Goal: Task Accomplishment & Management: Manage account settings

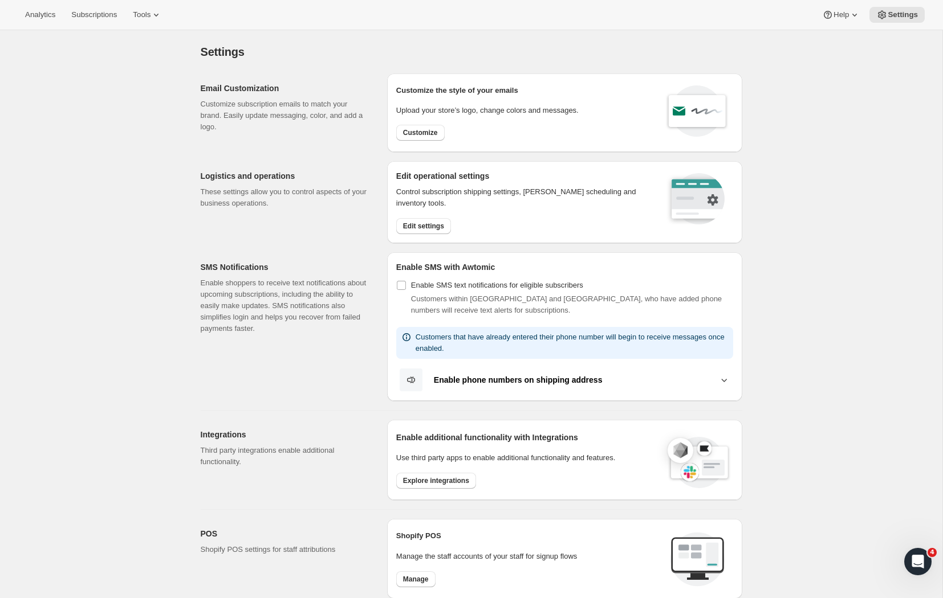
click at [784, 486] on div "Settings. This page is ready Settings Email Customization Customize subscriptio…" at bounding box center [471, 497] width 942 height 934
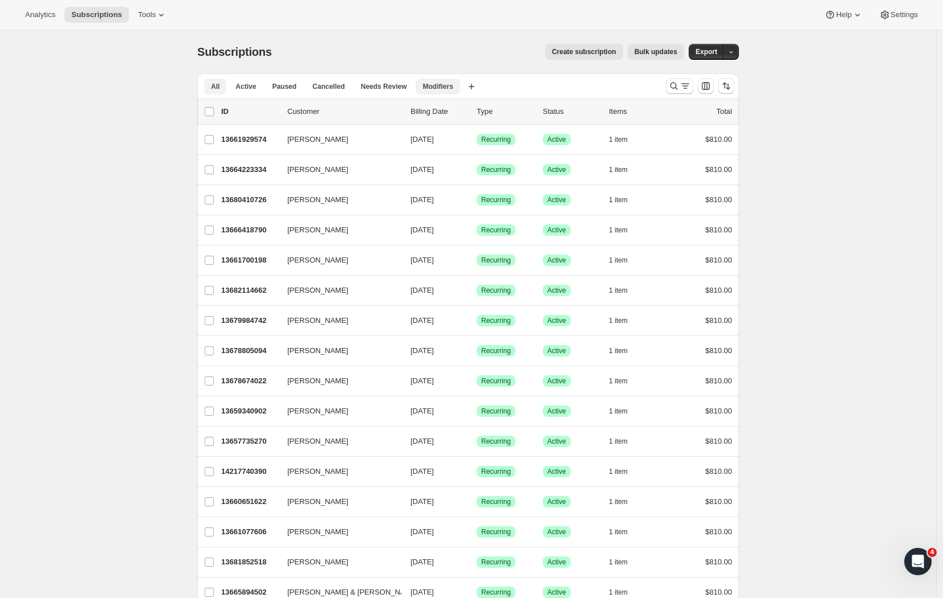
click at [435, 83] on span "Modifiers" at bounding box center [437, 86] width 30 height 9
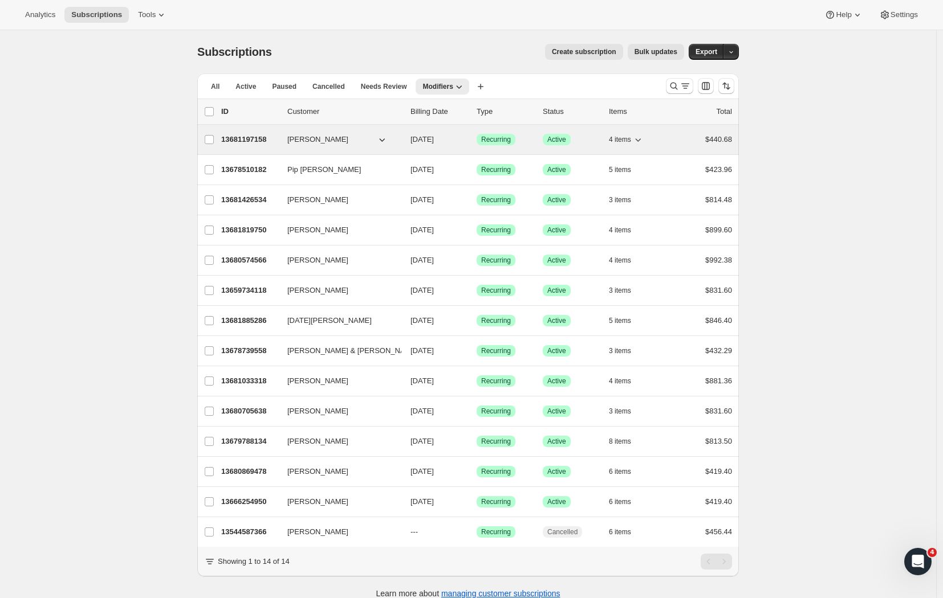
click at [248, 141] on p "13681197158" at bounding box center [249, 139] width 57 height 11
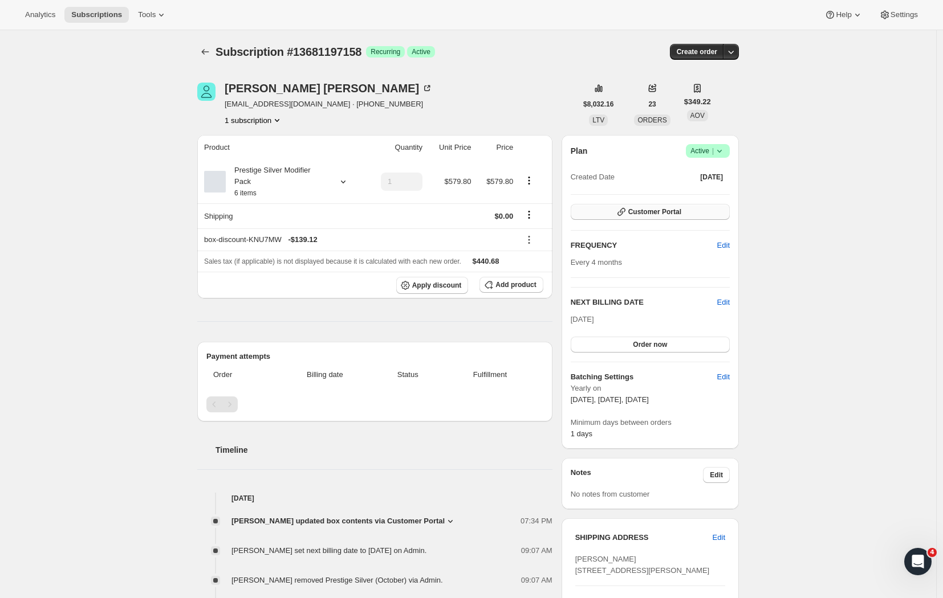
click at [649, 209] on span "Customer Portal" at bounding box center [654, 211] width 53 height 9
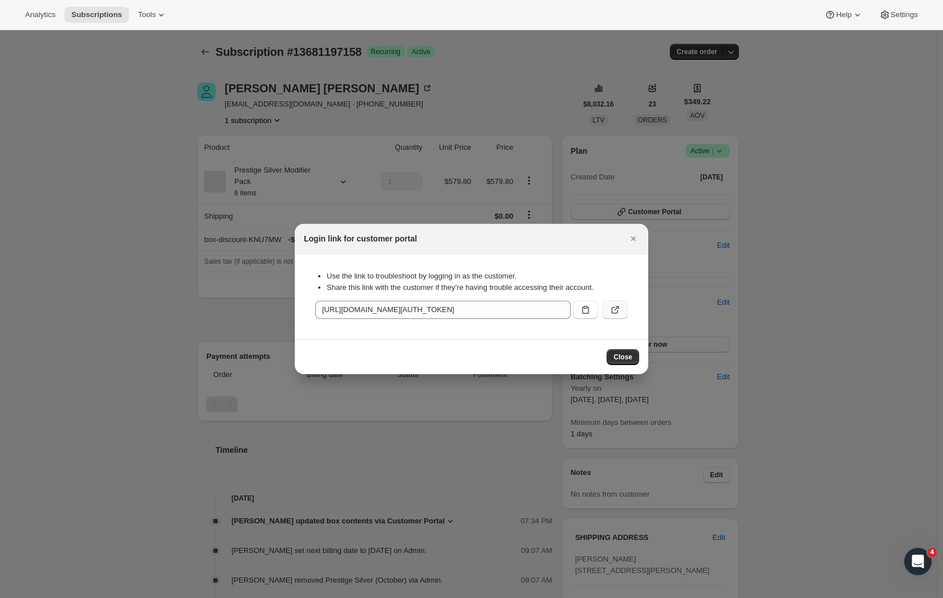
click at [608, 306] on button ":rc5:" at bounding box center [614, 310] width 25 height 18
click at [613, 359] on button "Close" at bounding box center [622, 357] width 32 height 16
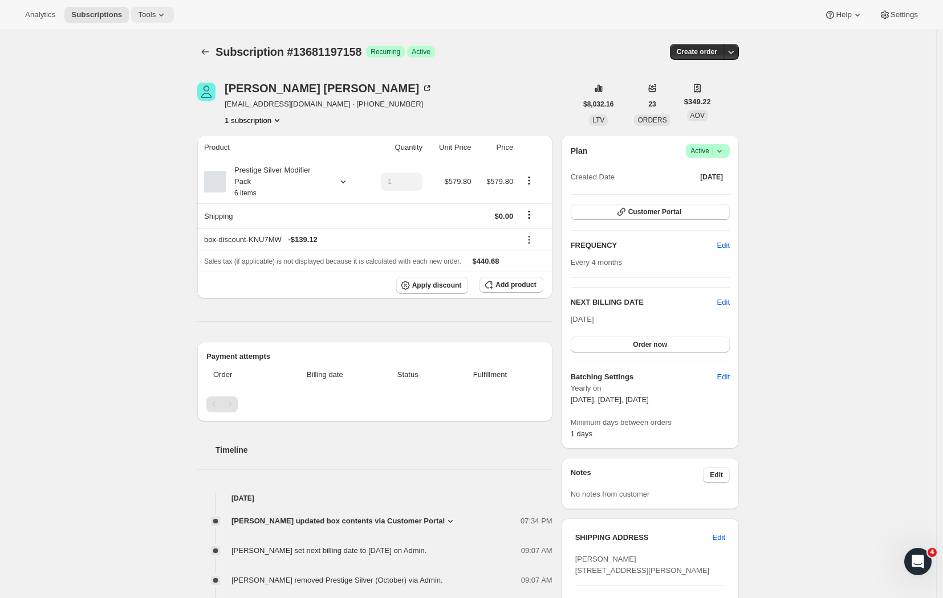
click at [138, 14] on span "Tools" at bounding box center [147, 14] width 18 height 9
click at [138, 60] on span "Add-ons" at bounding box center [145, 57] width 101 height 11
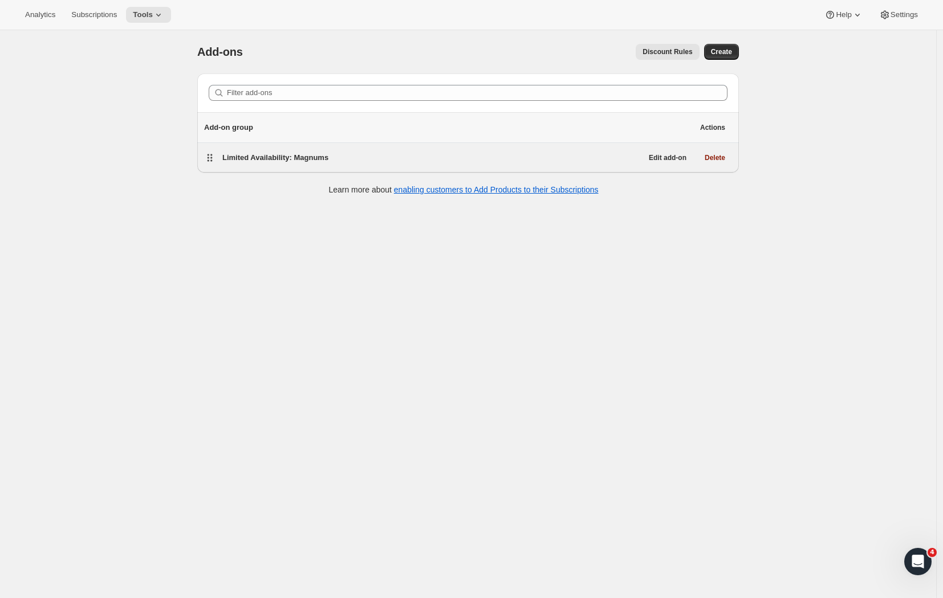
click at [278, 153] on h5 "Limited Availability: Magnums" at bounding box center [275, 157] width 106 height 11
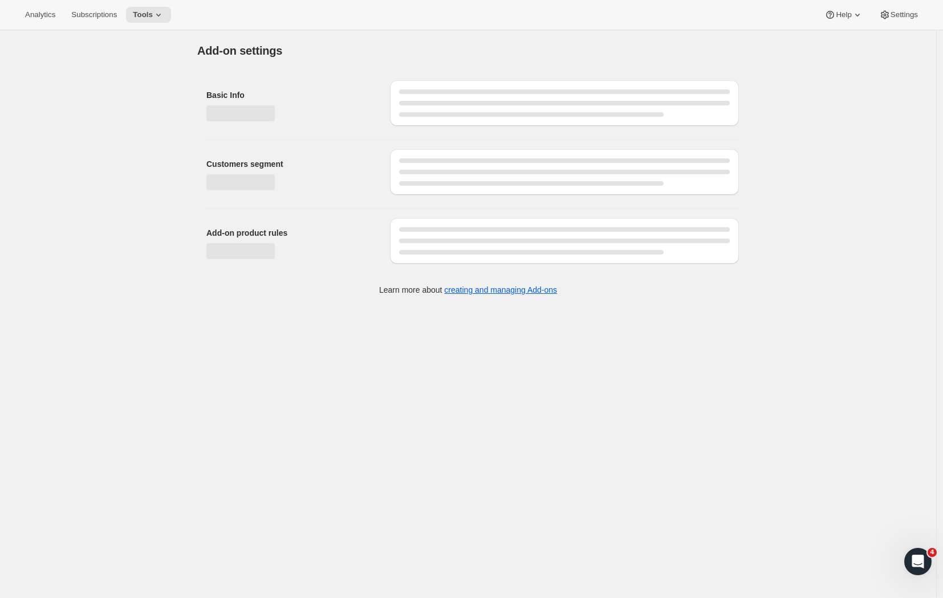
select select "selectedProducts"
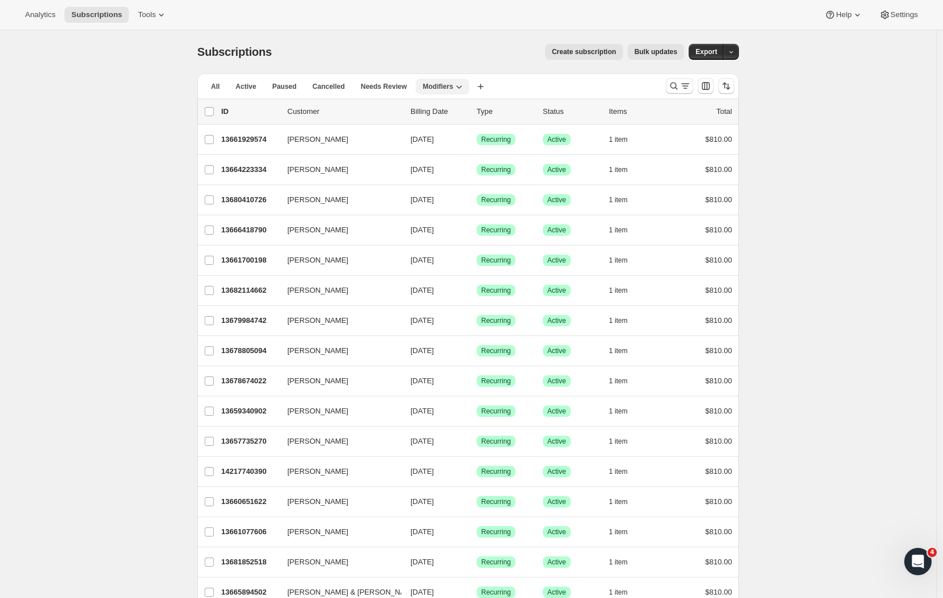
click at [453, 84] on span "Modifiers" at bounding box center [437, 86] width 30 height 9
click at [381, 86] on span "Needs Review" at bounding box center [384, 86] width 46 height 9
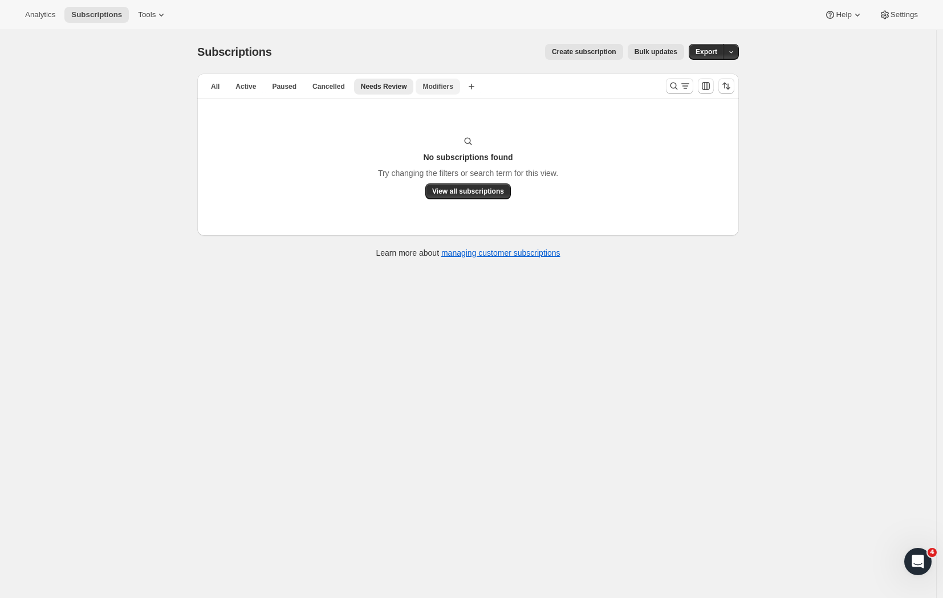
click at [453, 85] on span "Modifiers" at bounding box center [437, 86] width 30 height 9
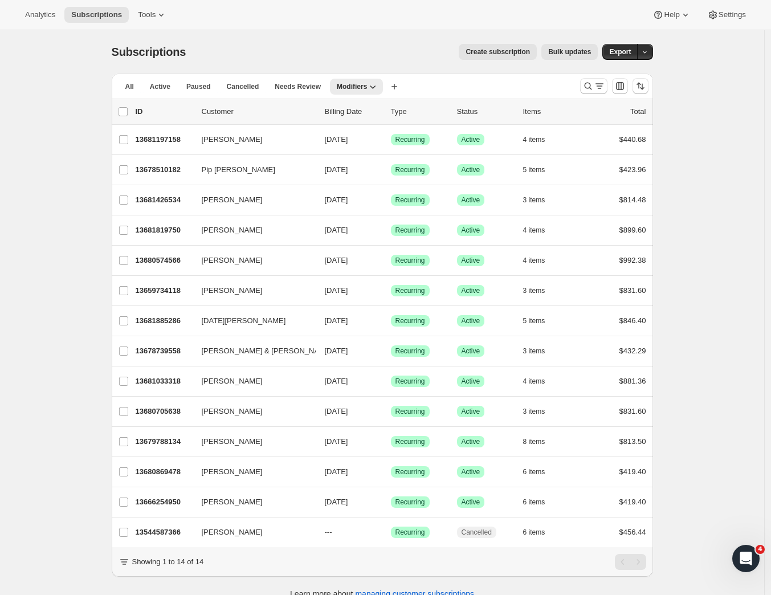
click at [68, 129] on div "Subscriptions. This page is ready Subscriptions Create subscription Bulk update…" at bounding box center [382, 327] width 764 height 595
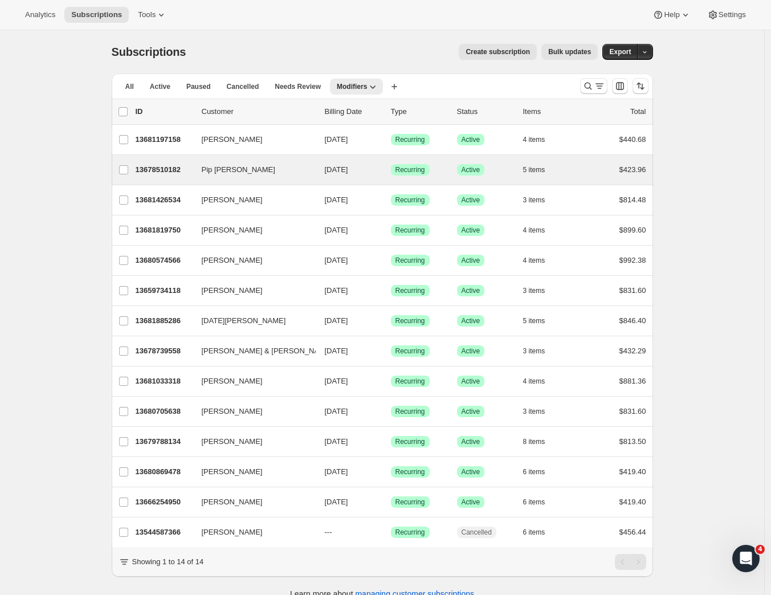
scroll to position [30, 0]
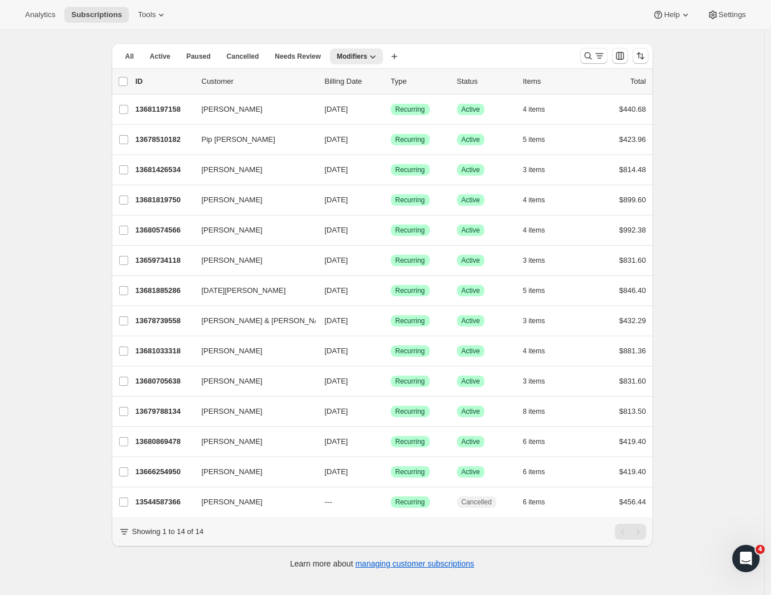
click at [43, 201] on div "Subscriptions. This page is ready Subscriptions Create subscription Bulk update…" at bounding box center [382, 297] width 764 height 595
